Goal: Check status: Check status

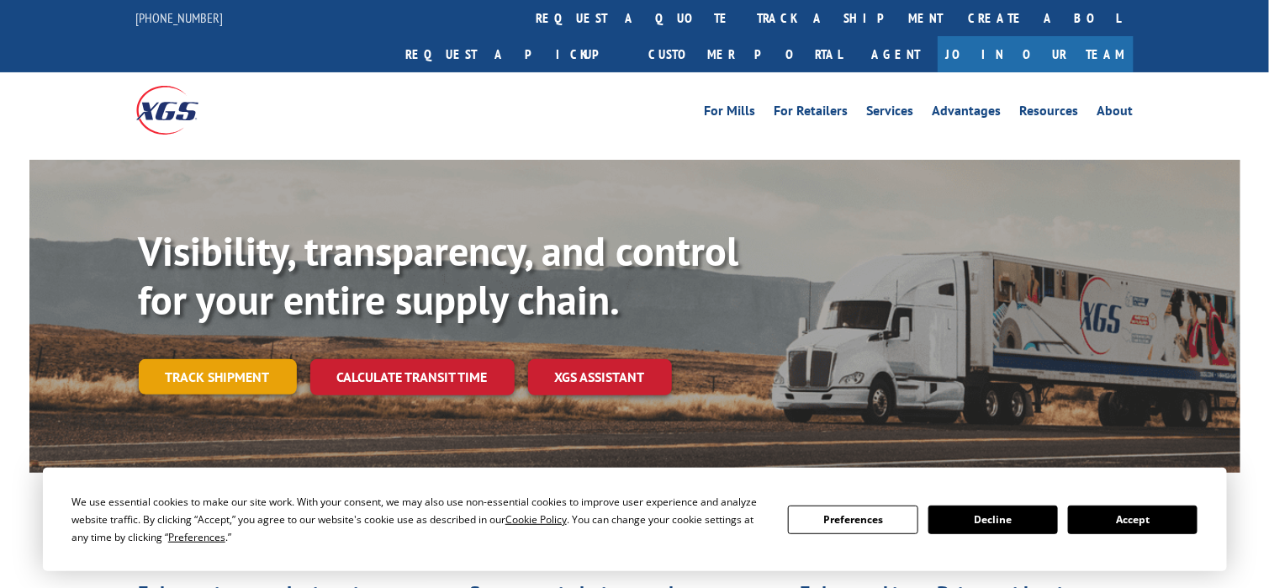
click at [200, 359] on link "Track shipment" at bounding box center [218, 376] width 158 height 35
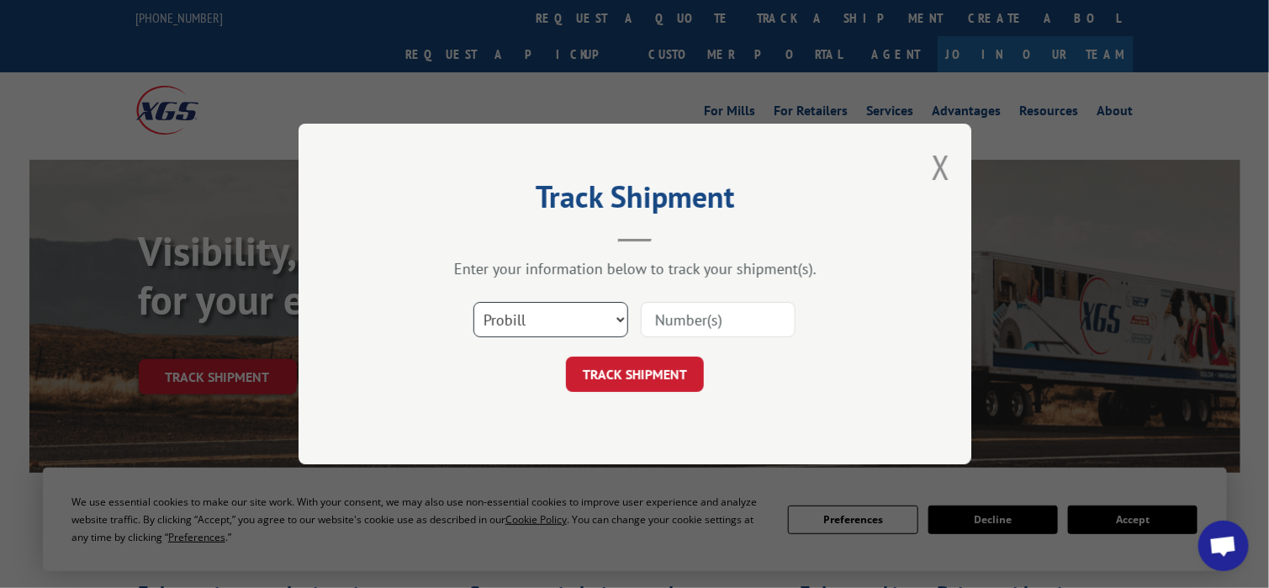
click at [542, 328] on select "Select category... Probill BOL PO" at bounding box center [550, 319] width 155 height 35
select select "bol"
click at [473, 302] on select "Select category... Probill BOL PO" at bounding box center [550, 319] width 155 height 35
click at [692, 322] on input at bounding box center [718, 319] width 155 height 35
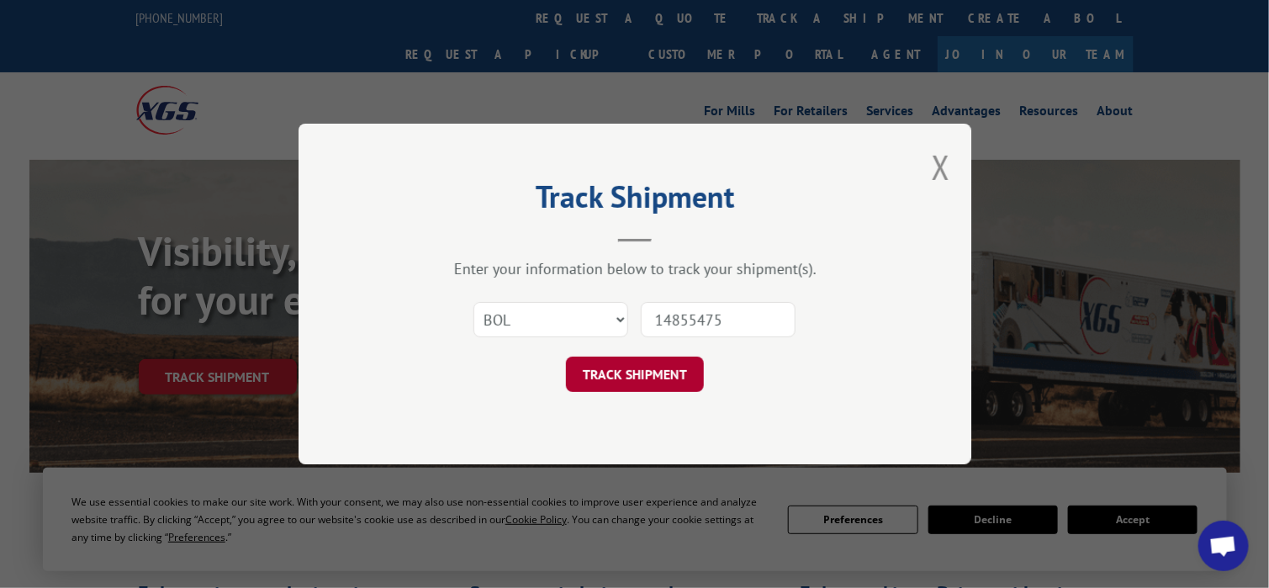
type input "14855475"
click at [627, 383] on button "TRACK SHIPMENT" at bounding box center [635, 373] width 138 height 35
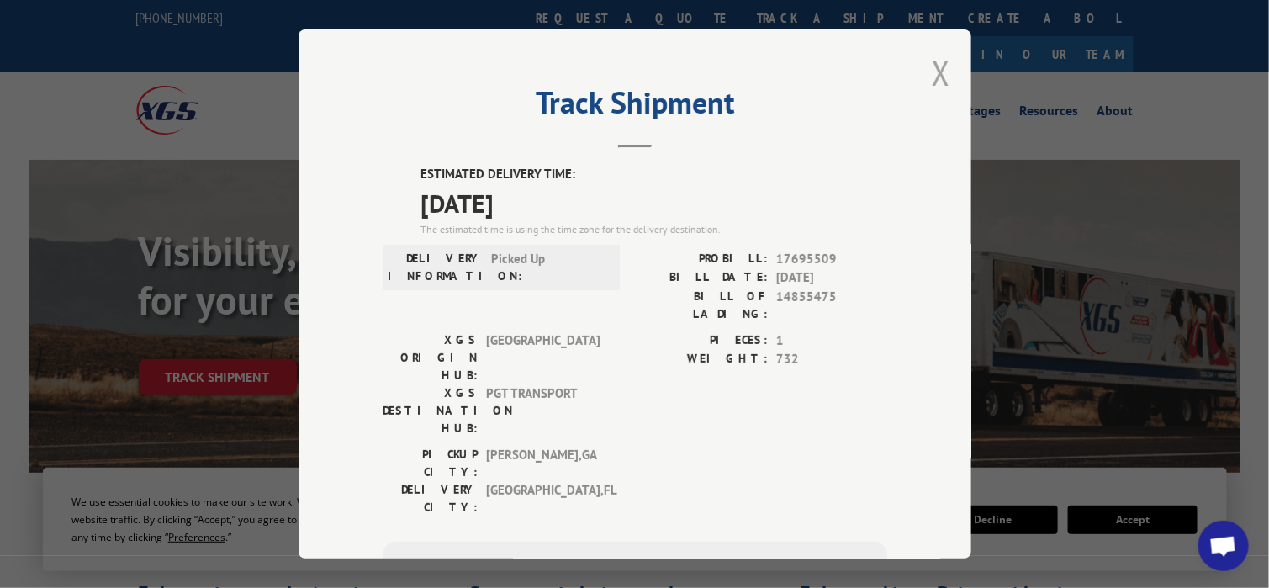
click at [933, 70] on button "Close modal" at bounding box center [941, 72] width 18 height 45
